Goal: Task Accomplishment & Management: Manage account settings

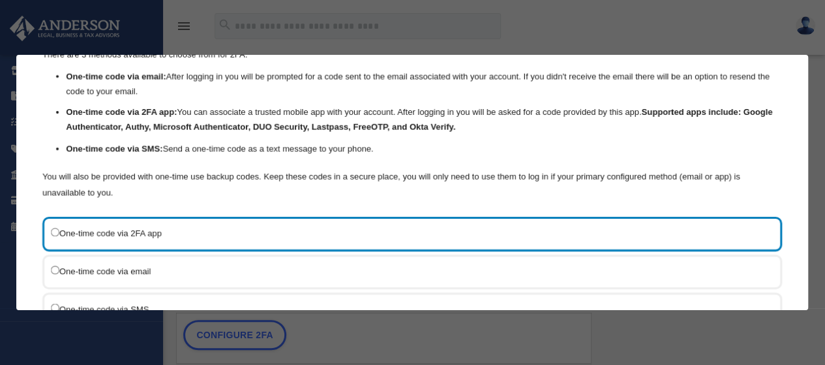
scroll to position [130, 0]
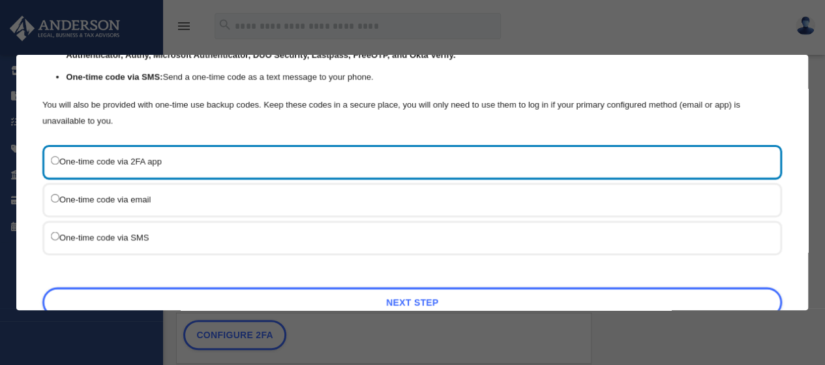
click at [188, 246] on div "One-time code via SMS" at bounding box center [411, 237] width 739 height 35
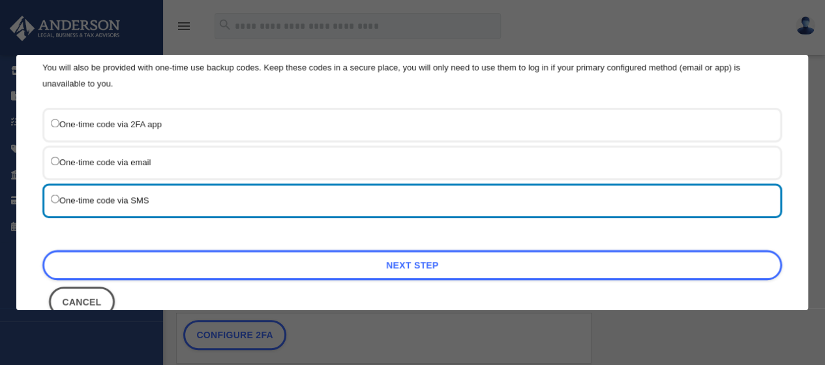
scroll to position [196, 0]
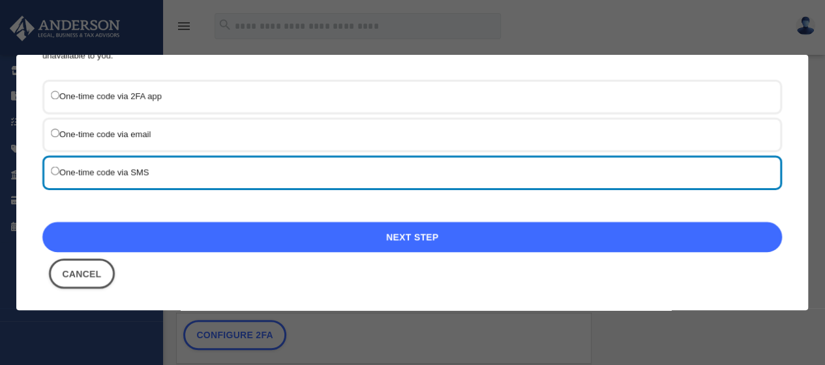
click at [422, 230] on link "Next Step" at bounding box center [411, 237] width 739 height 30
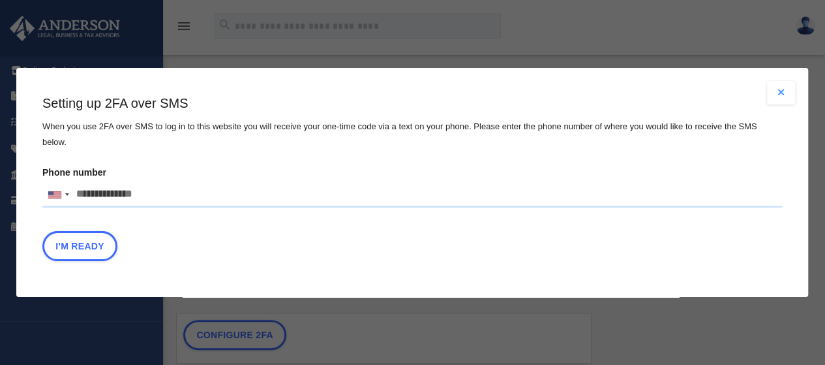
click at [121, 186] on input "Phone number [GEOGRAPHIC_DATA] +1 [GEOGRAPHIC_DATA] +44 [GEOGRAPHIC_DATA] (‫[GE…" at bounding box center [411, 194] width 739 height 26
type input "**********"
click at [97, 243] on button "I'm Ready" at bounding box center [79, 246] width 75 height 30
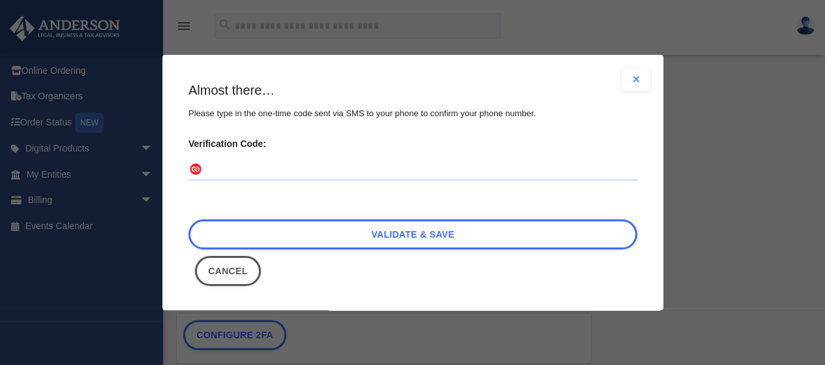
click at [207, 172] on input "Verification Code:" at bounding box center [412, 169] width 449 height 21
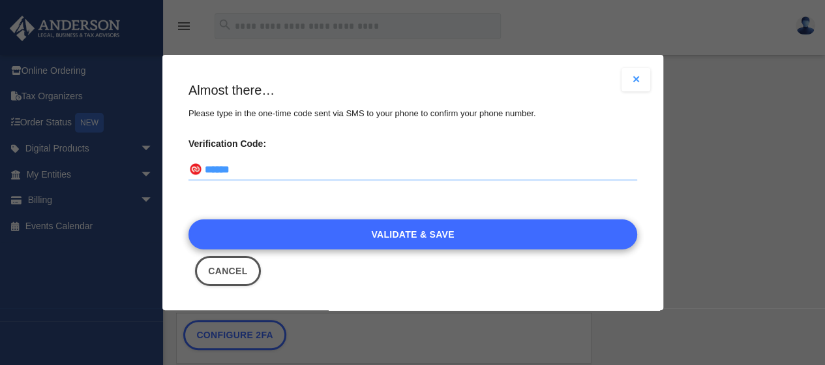
type input "******"
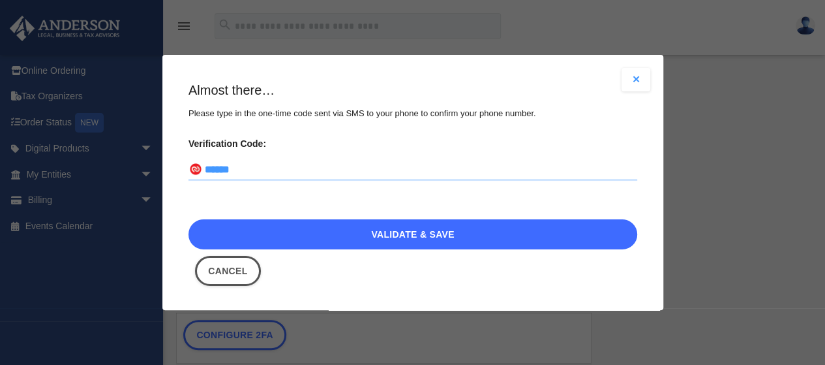
click at [385, 239] on link "Validate & Save" at bounding box center [412, 233] width 449 height 30
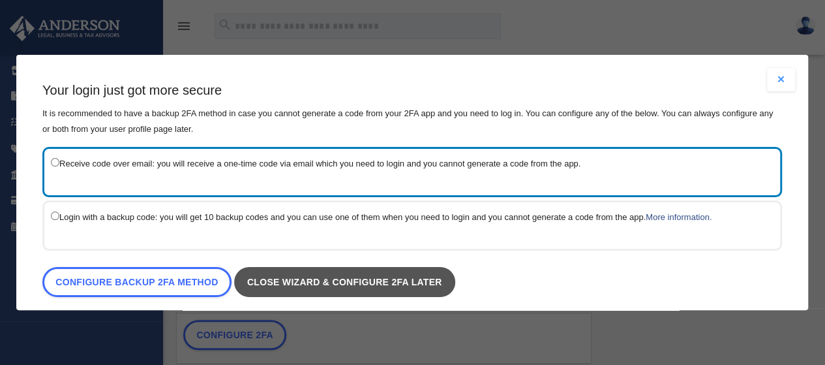
click at [335, 277] on link "Close wizard & configure 2FA later" at bounding box center [344, 282] width 221 height 30
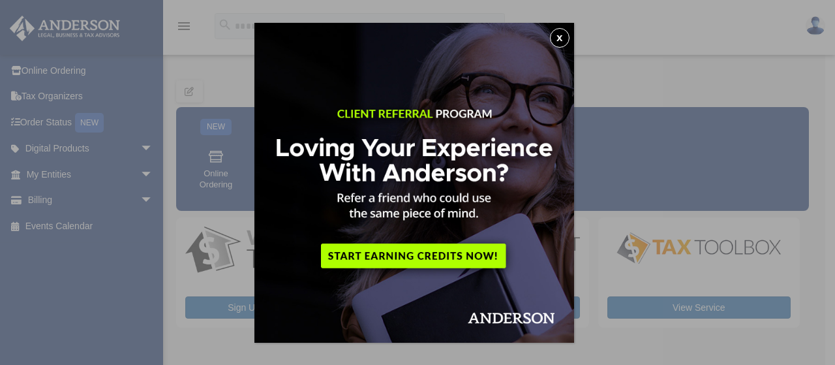
click at [566, 37] on button "x" at bounding box center [560, 38] width 20 height 20
